Goal: Task Accomplishment & Management: Complete application form

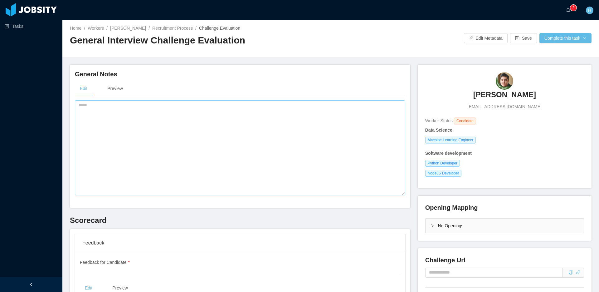
click at [213, 136] on textarea at bounding box center [240, 147] width 331 height 95
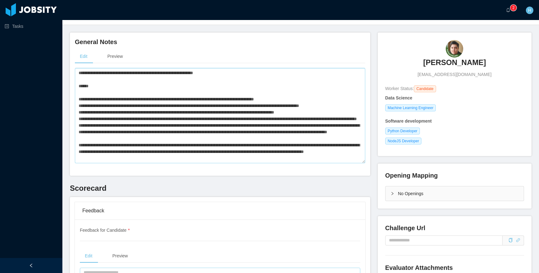
scroll to position [33, 0]
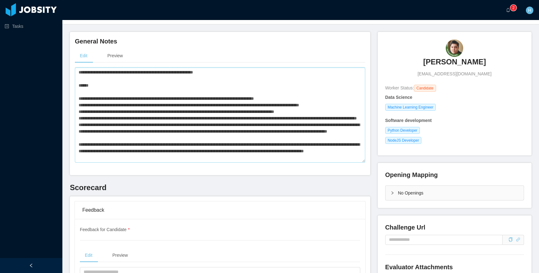
click at [170, 135] on textarea at bounding box center [220, 114] width 291 height 95
paste textarea
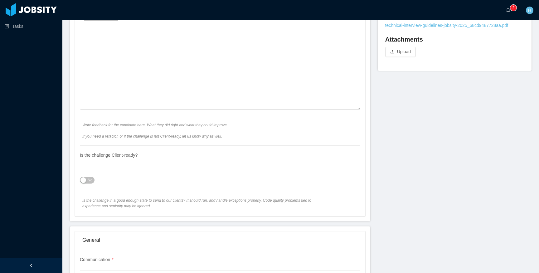
scroll to position [271, 0]
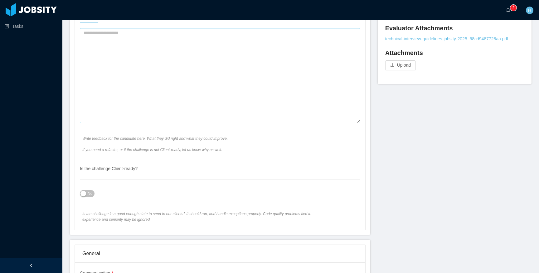
type textarea "**********"
click at [155, 62] on textarea at bounding box center [220, 75] width 281 height 95
paste textarea "**********"
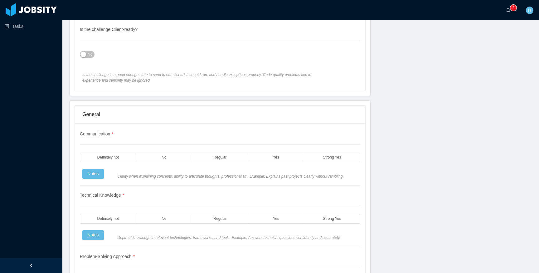
scroll to position [522, 0]
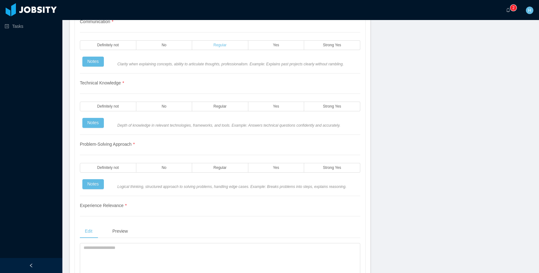
type textarea "**********"
click at [222, 47] on label "Regular" at bounding box center [220, 45] width 56 height 10
click at [220, 111] on label "Regular" at bounding box center [220, 106] width 56 height 10
click at [219, 170] on span "Regular" at bounding box center [220, 167] width 13 height 4
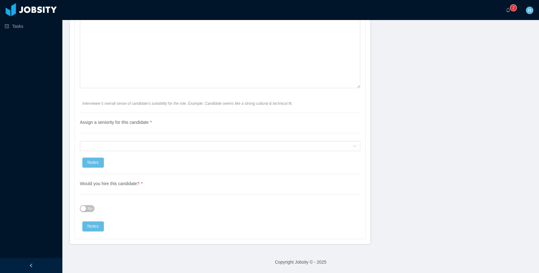
scroll to position [1179, 0]
click at [200, 138] on div "Assign a seniority for this candidate * Assign a seniority for this candidate N…" at bounding box center [220, 143] width 281 height 61
click at [193, 146] on div "Assign a seniority for this candidate" at bounding box center [218, 145] width 269 height 9
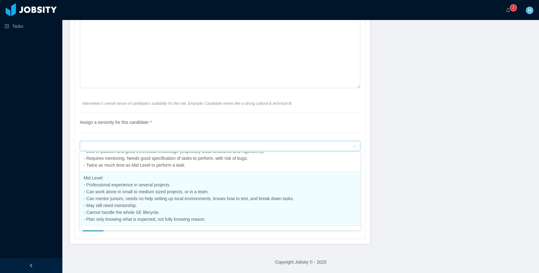
scroll to position [77, 0]
click at [156, 204] on li "Mid Level: - Professional experience in several projects. - Can work alone in s…" at bounding box center [220, 197] width 281 height 54
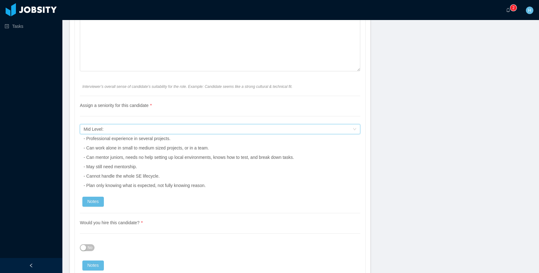
scroll to position [1235, 0]
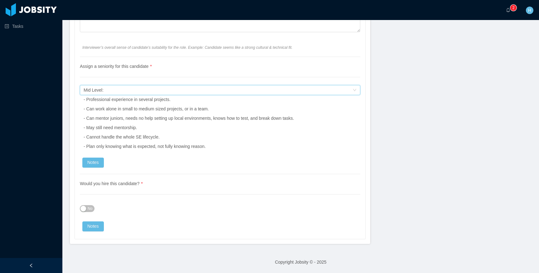
click at [86, 210] on button "No" at bounding box center [87, 208] width 15 height 7
click at [86, 210] on span "Yes" at bounding box center [85, 208] width 6 height 6
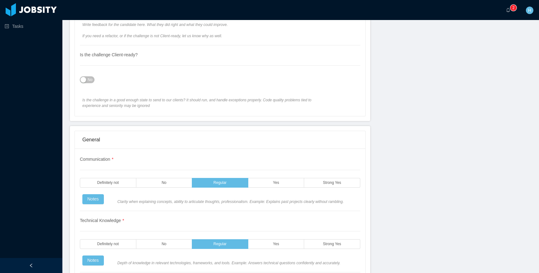
scroll to position [385, 0]
click at [266, 185] on label "Yes" at bounding box center [277, 183] width 56 height 10
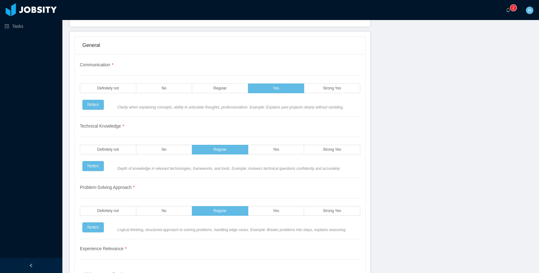
scroll to position [493, 0]
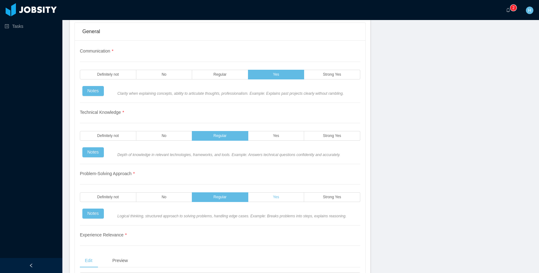
click at [288, 202] on label "Yes" at bounding box center [277, 197] width 56 height 10
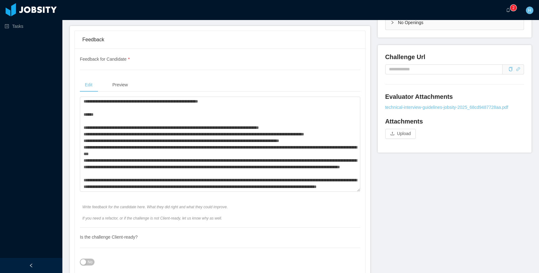
scroll to position [204, 0]
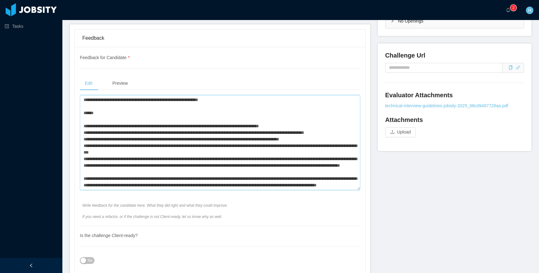
click at [257, 155] on textarea at bounding box center [220, 142] width 281 height 95
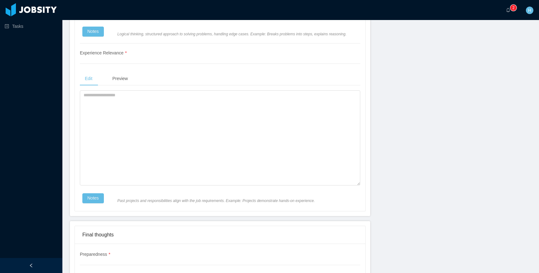
scroll to position [680, 0]
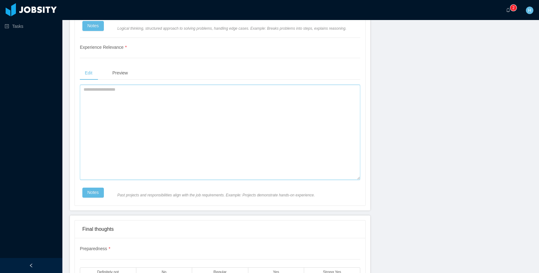
click at [257, 155] on textarea at bounding box center [220, 132] width 281 height 95
paste textarea "**********"
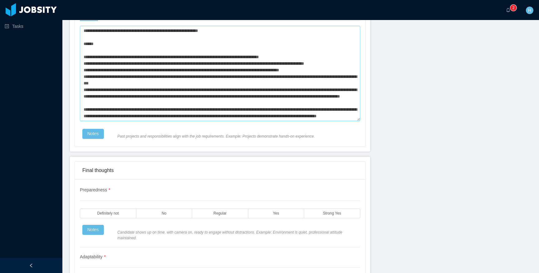
scroll to position [770, 0]
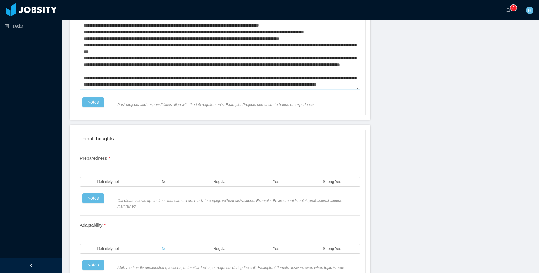
type textarea "**********"
click at [162, 250] on span "No" at bounding box center [164, 248] width 5 height 4
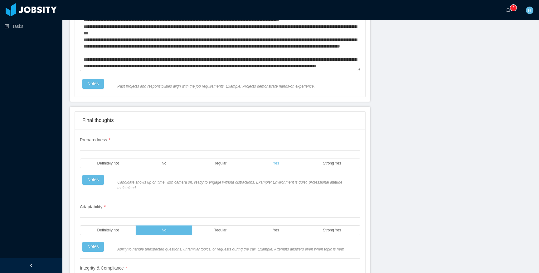
scroll to position [790, 0]
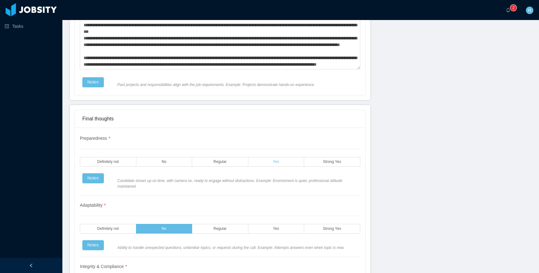
click at [281, 166] on label "Yes" at bounding box center [277, 162] width 56 height 10
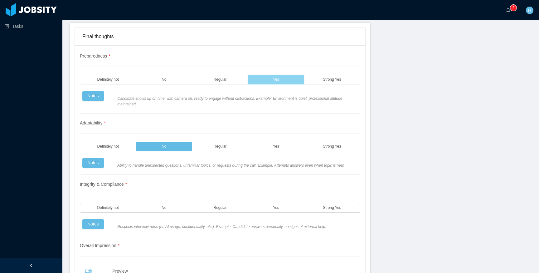
scroll to position [879, 0]
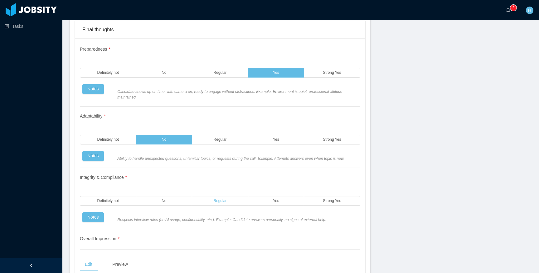
click at [248, 205] on label "Regular" at bounding box center [220, 201] width 56 height 10
click at [256, 205] on label "Yes" at bounding box center [277, 201] width 56 height 10
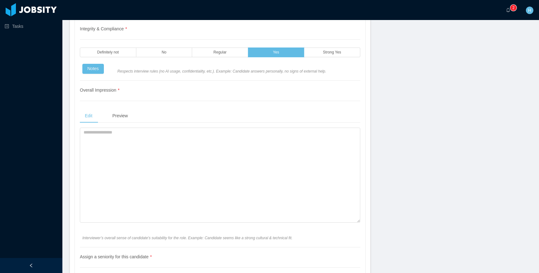
scroll to position [1105, 0]
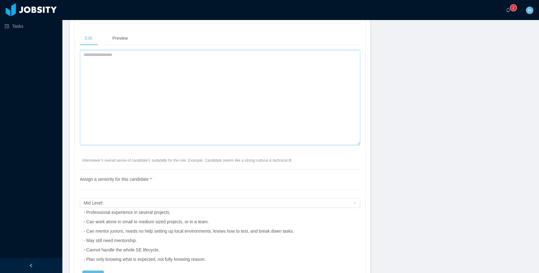
click at [159, 125] on textarea at bounding box center [220, 97] width 281 height 95
type textarea "**********"
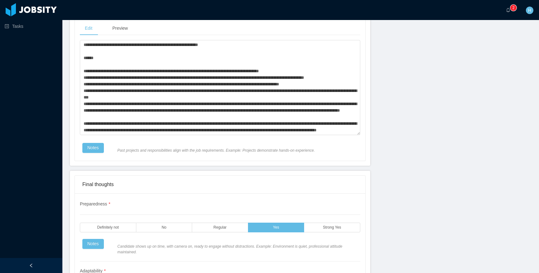
scroll to position [673, 0]
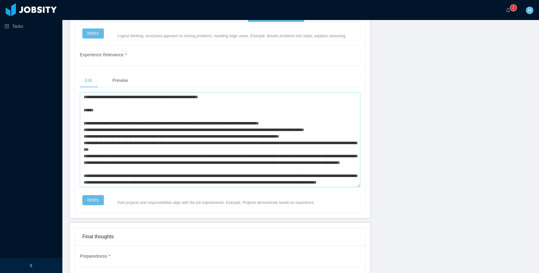
type textarea "**********"
click at [199, 140] on textarea at bounding box center [220, 139] width 281 height 95
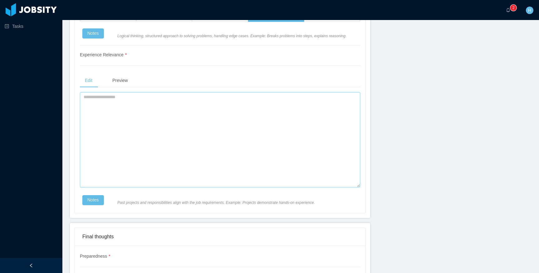
scroll to position [0, 0]
paste textarea "**********"
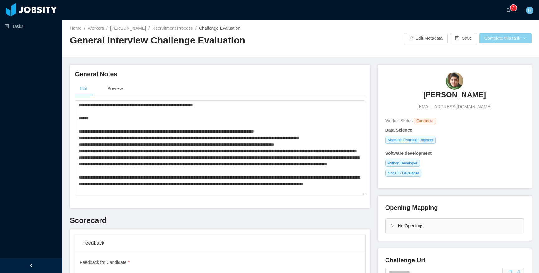
type textarea "**********"
click at [504, 39] on button "Complete this task" at bounding box center [506, 38] width 52 height 10
click at [500, 52] on button "Save Evaluation" at bounding box center [509, 52] width 48 height 10
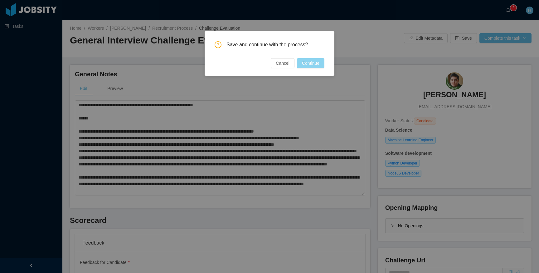
click at [313, 62] on button "Continue" at bounding box center [310, 63] width 27 height 10
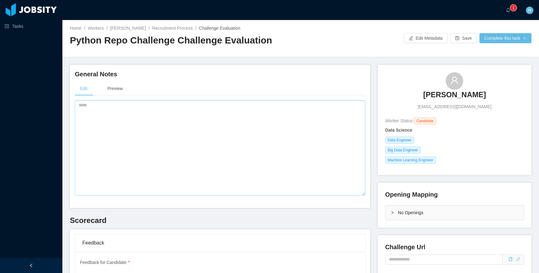
click at [190, 158] on textarea at bounding box center [220, 147] width 291 height 95
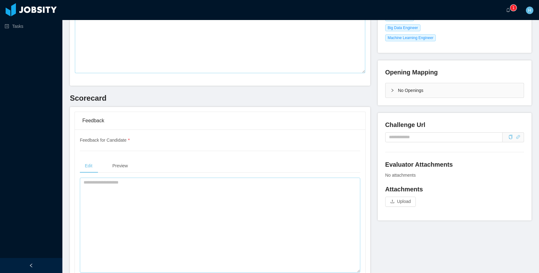
type textarea "**********"
click at [160, 209] on textarea at bounding box center [220, 224] width 281 height 95
paste textarea "**********"
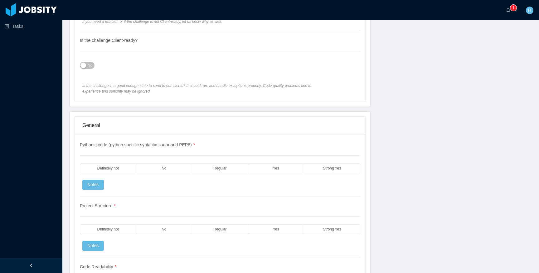
scroll to position [402, 0]
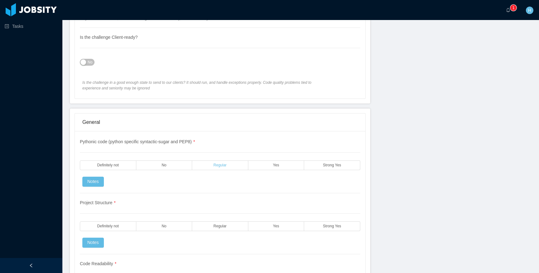
type textarea "**********"
click at [214, 165] on span "Regular" at bounding box center [220, 165] width 13 height 4
click at [224, 224] on span "Regular" at bounding box center [220, 226] width 13 height 4
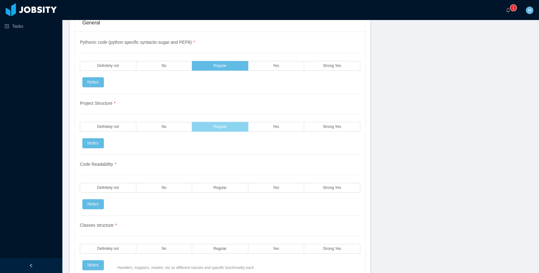
scroll to position [505, 0]
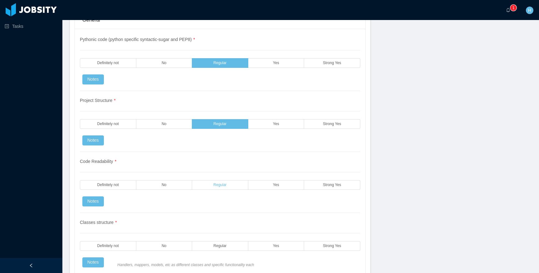
click at [218, 184] on span "Regular" at bounding box center [220, 185] width 13 height 4
click at [209, 248] on label "Regular" at bounding box center [220, 246] width 56 height 10
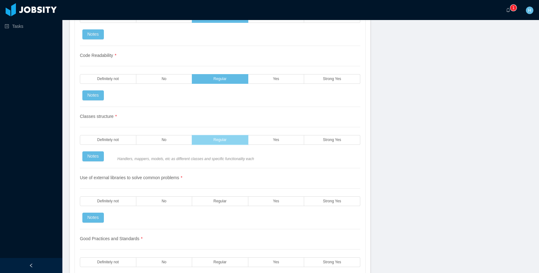
scroll to position [620, 0]
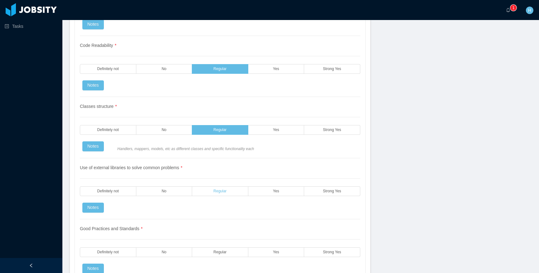
click at [217, 190] on span "Regular" at bounding box center [220, 191] width 13 height 4
click at [216, 256] on label "Regular" at bounding box center [220, 252] width 56 height 10
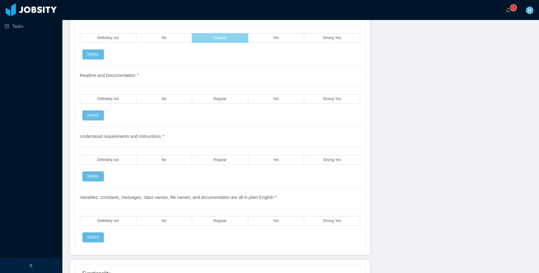
scroll to position [853, 0]
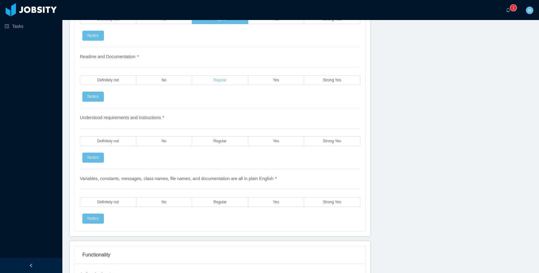
click at [223, 81] on span "Regular" at bounding box center [220, 80] width 13 height 4
click at [213, 140] on label "Regular" at bounding box center [220, 141] width 56 height 10
click at [210, 202] on label "Regular" at bounding box center [220, 202] width 56 height 10
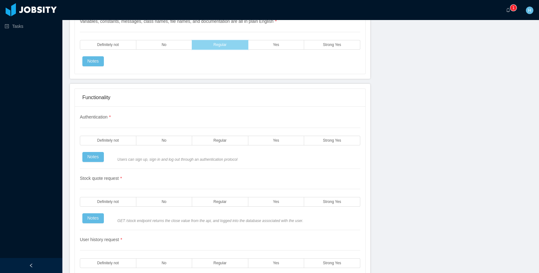
scroll to position [1014, 0]
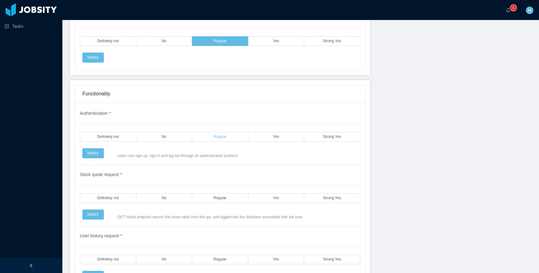
click at [201, 138] on label "Regular" at bounding box center [220, 137] width 56 height 10
click at [217, 200] on label "Regular" at bounding box center [220, 198] width 56 height 10
click at [233, 259] on label "Regular" at bounding box center [220, 259] width 56 height 10
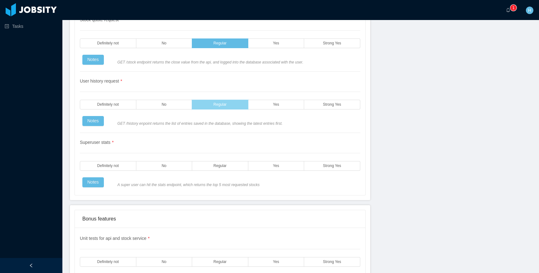
scroll to position [1176, 0]
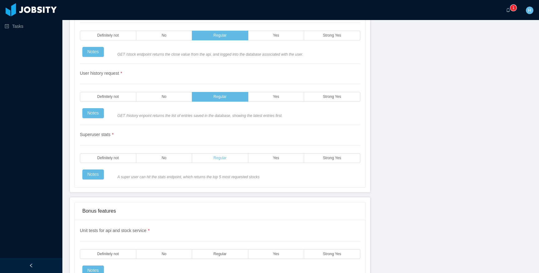
click at [206, 162] on label "Regular" at bounding box center [220, 158] width 56 height 10
click at [223, 254] on span "Regular" at bounding box center [220, 254] width 13 height 4
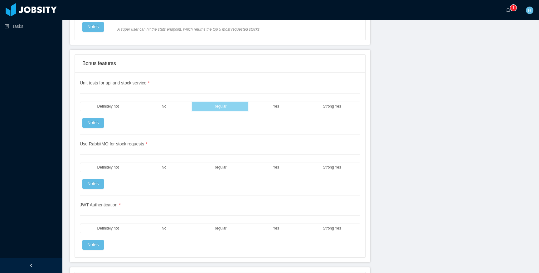
scroll to position [1329, 0]
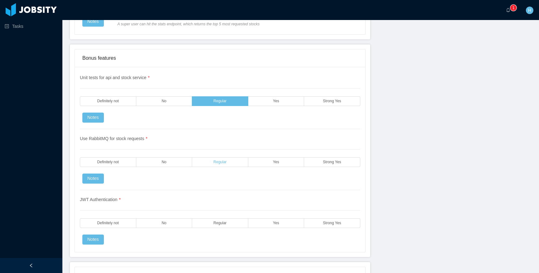
click at [209, 163] on label "Regular" at bounding box center [220, 162] width 56 height 10
click at [213, 225] on label "Regular" at bounding box center [220, 223] width 56 height 10
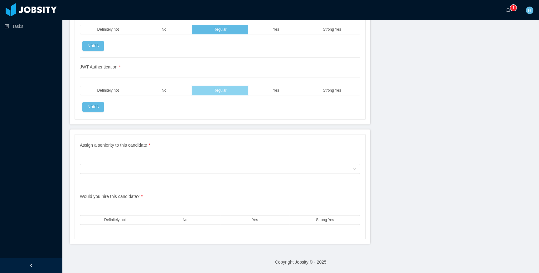
scroll to position [1461, 0]
click at [263, 166] on div "Assign a seniority to this candidate" at bounding box center [218, 168] width 269 height 9
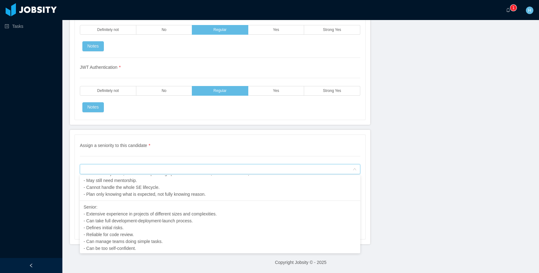
scroll to position [125, 0]
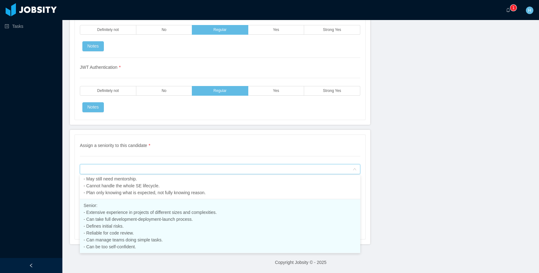
click at [201, 222] on li "Senior: - Extensive experience in projects of different sizes and complexities.…" at bounding box center [220, 226] width 281 height 54
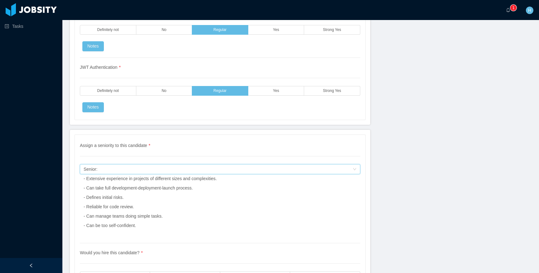
scroll to position [1517, 0]
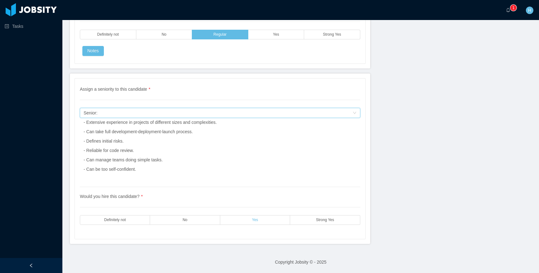
click at [274, 222] on label "Yes" at bounding box center [255, 220] width 70 height 10
click at [302, 221] on label "Strong Yes" at bounding box center [325, 220] width 70 height 10
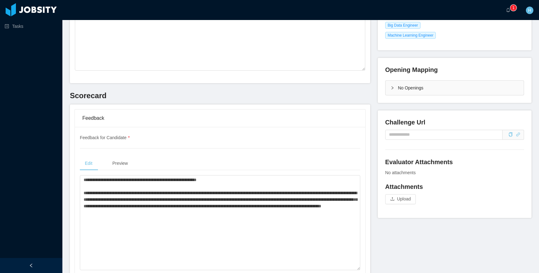
scroll to position [0, 0]
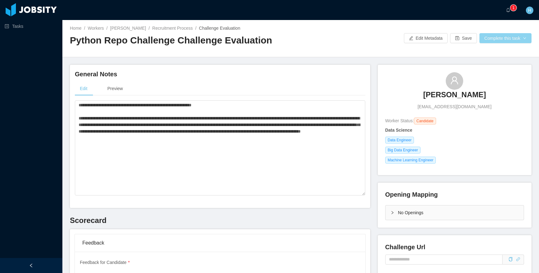
click at [513, 40] on button "Complete this task" at bounding box center [506, 38] width 52 height 10
click at [497, 52] on button "Save Evaluation" at bounding box center [505, 52] width 48 height 10
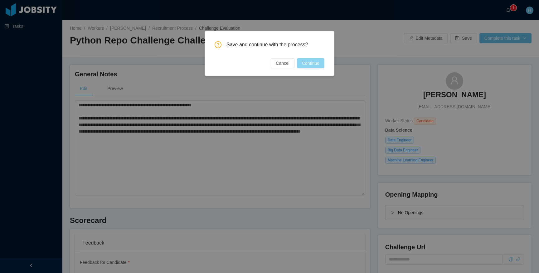
click at [308, 62] on button "Continue" at bounding box center [310, 63] width 27 height 10
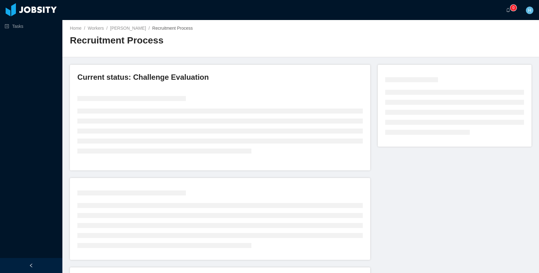
click at [239, 52] on div at bounding box center [301, 52] width 462 height 0
